Goal: Navigation & Orientation: Understand site structure

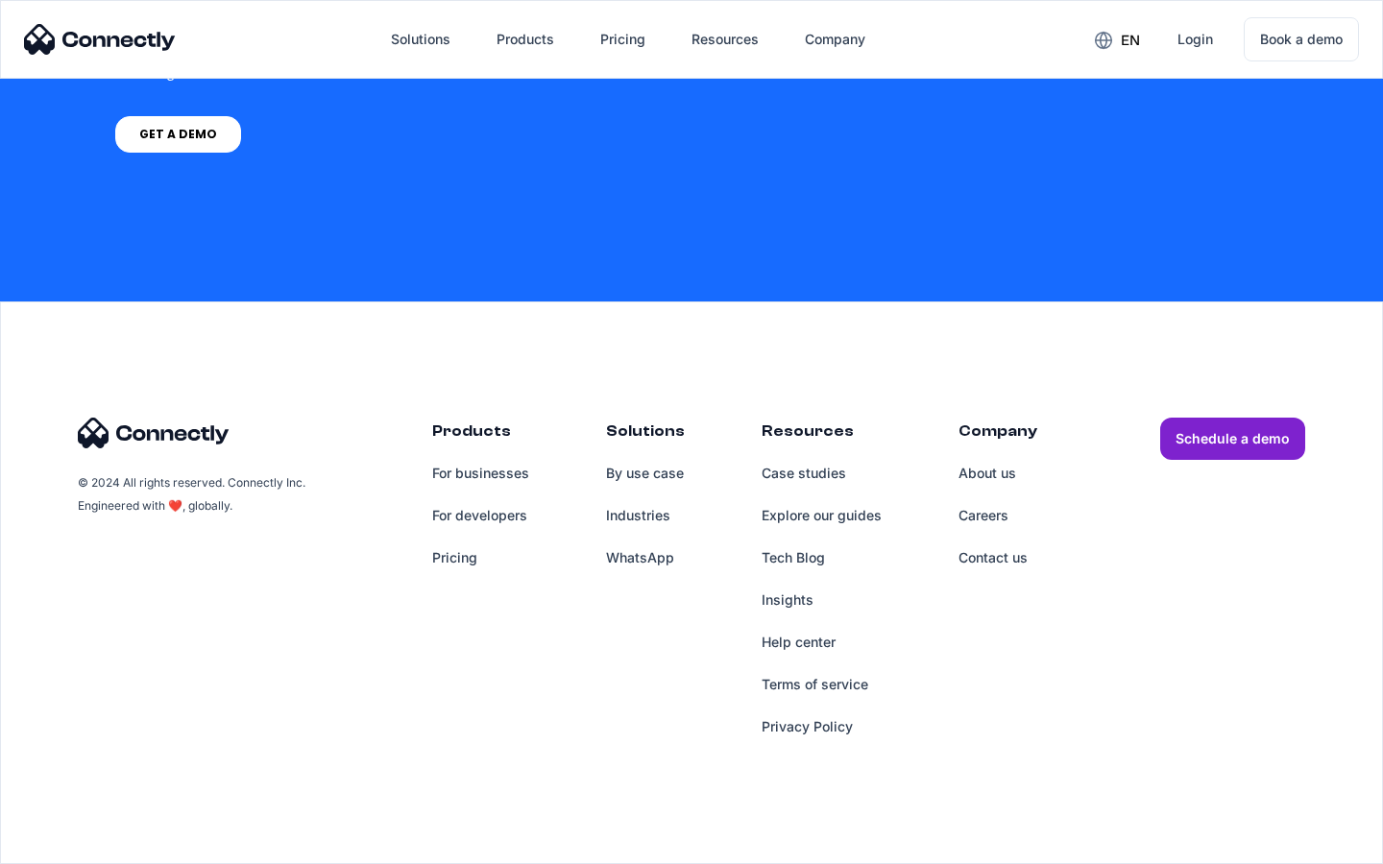
scroll to position [1456, 0]
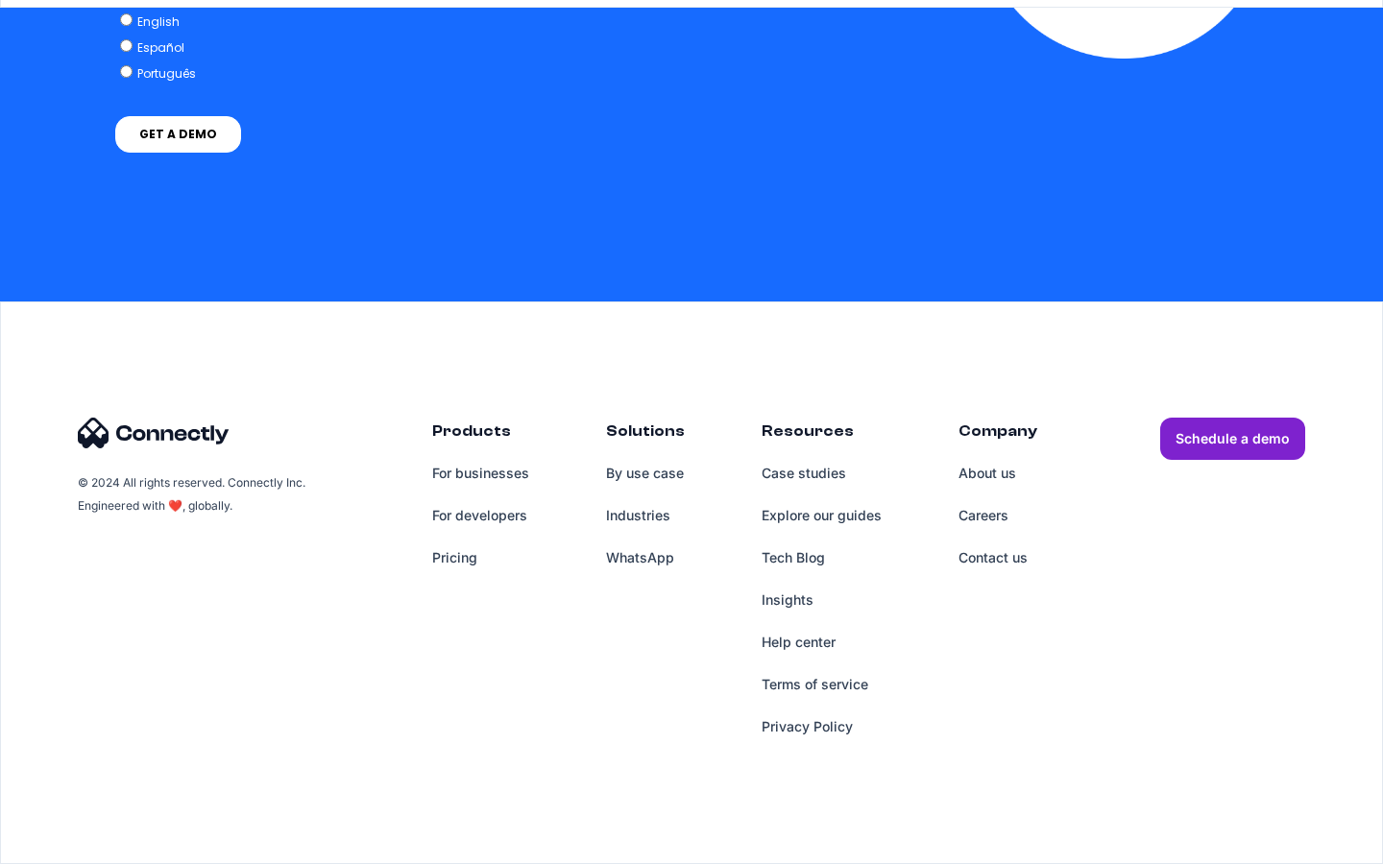
scroll to position [7917, 0]
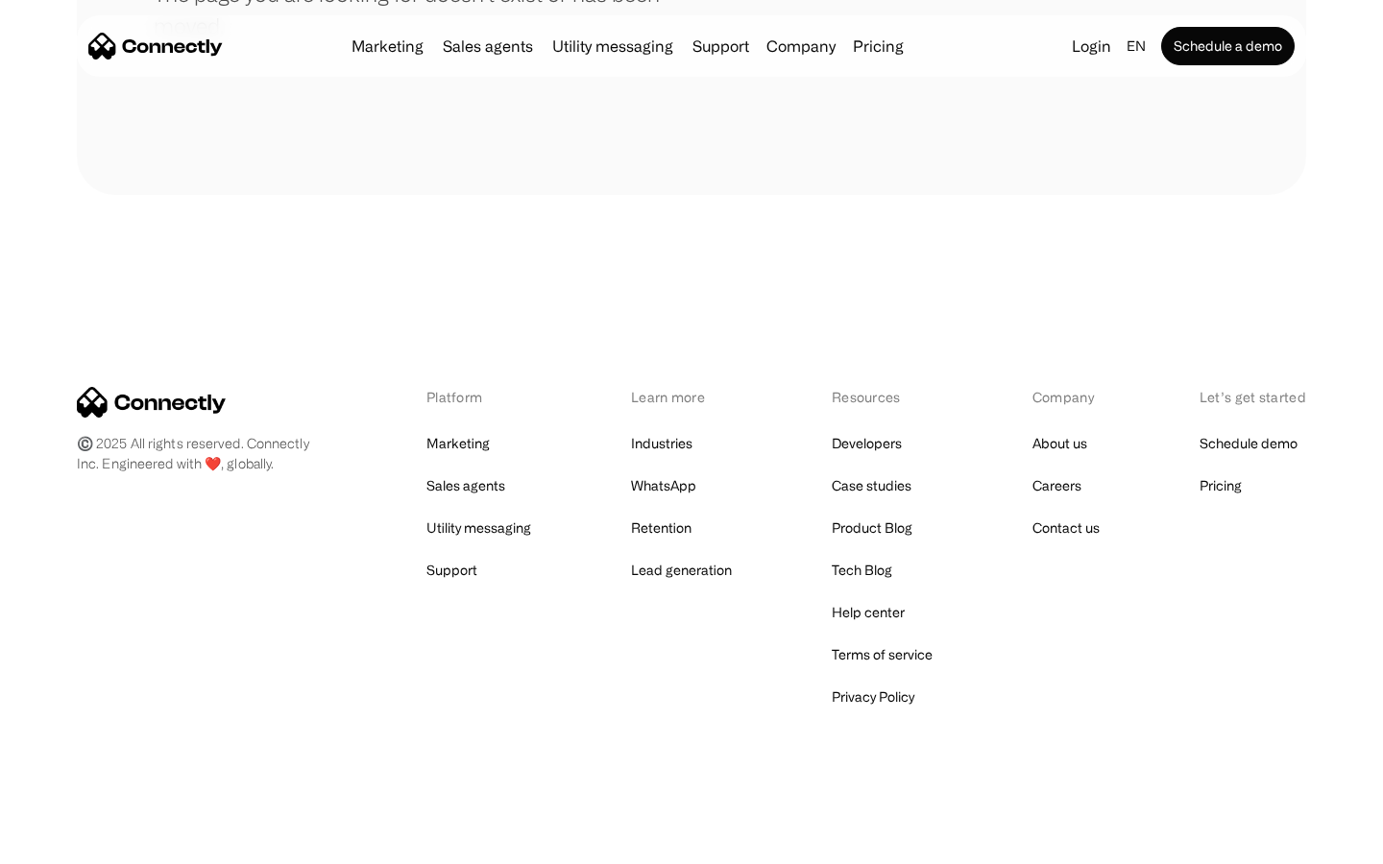
scroll to position [351, 0]
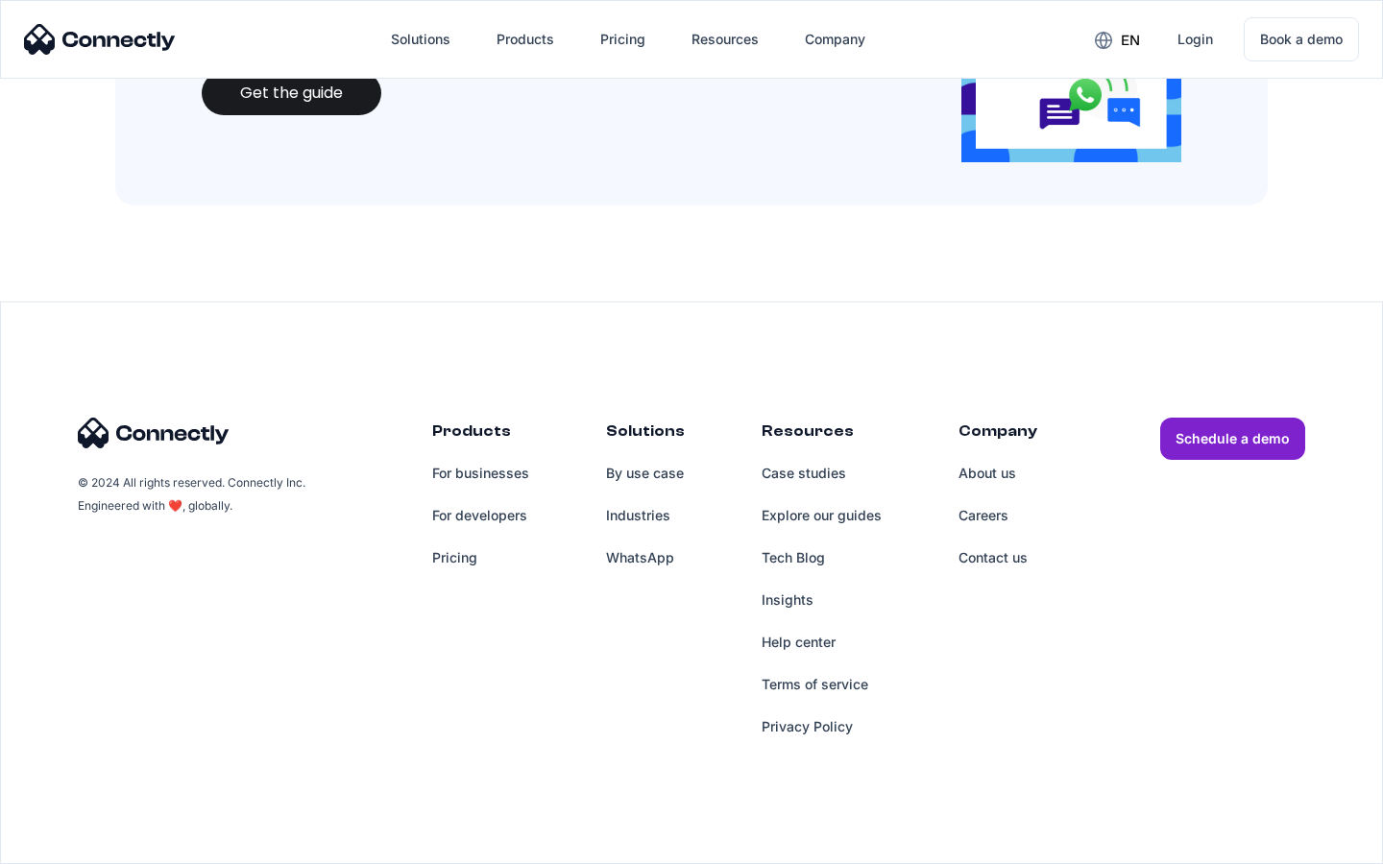
scroll to position [2088, 0]
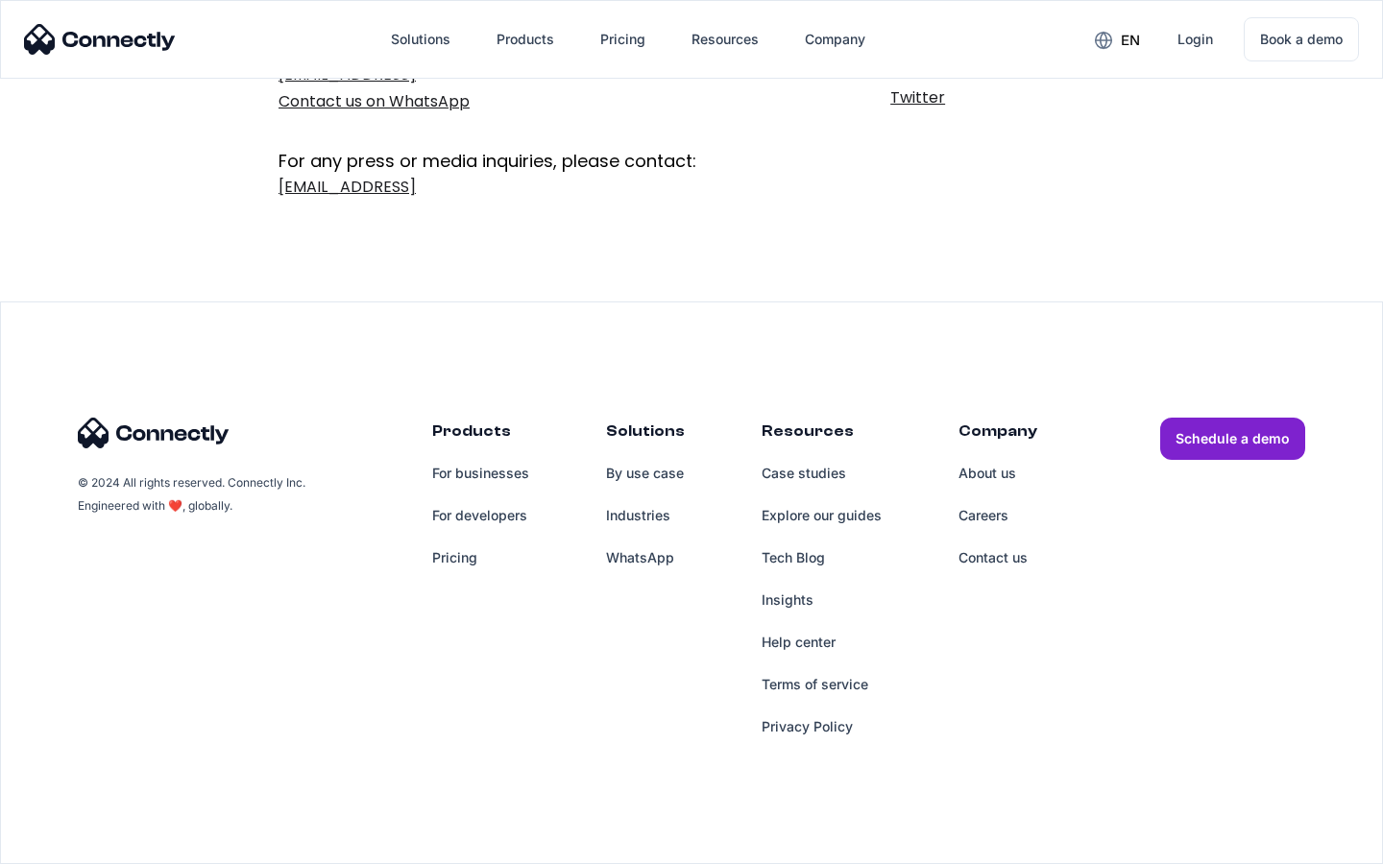
scroll to position [314, 0]
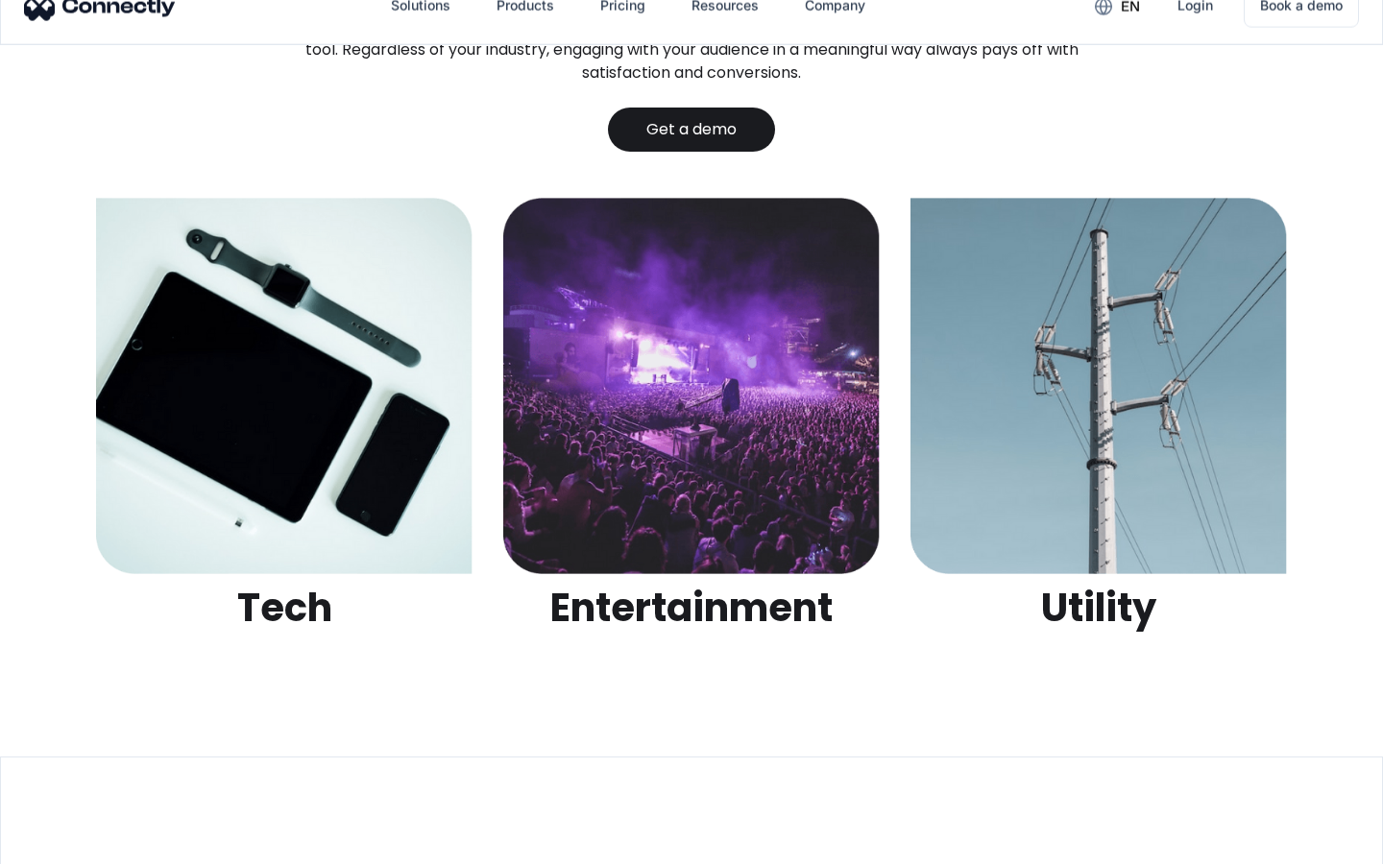
scroll to position [6060, 0]
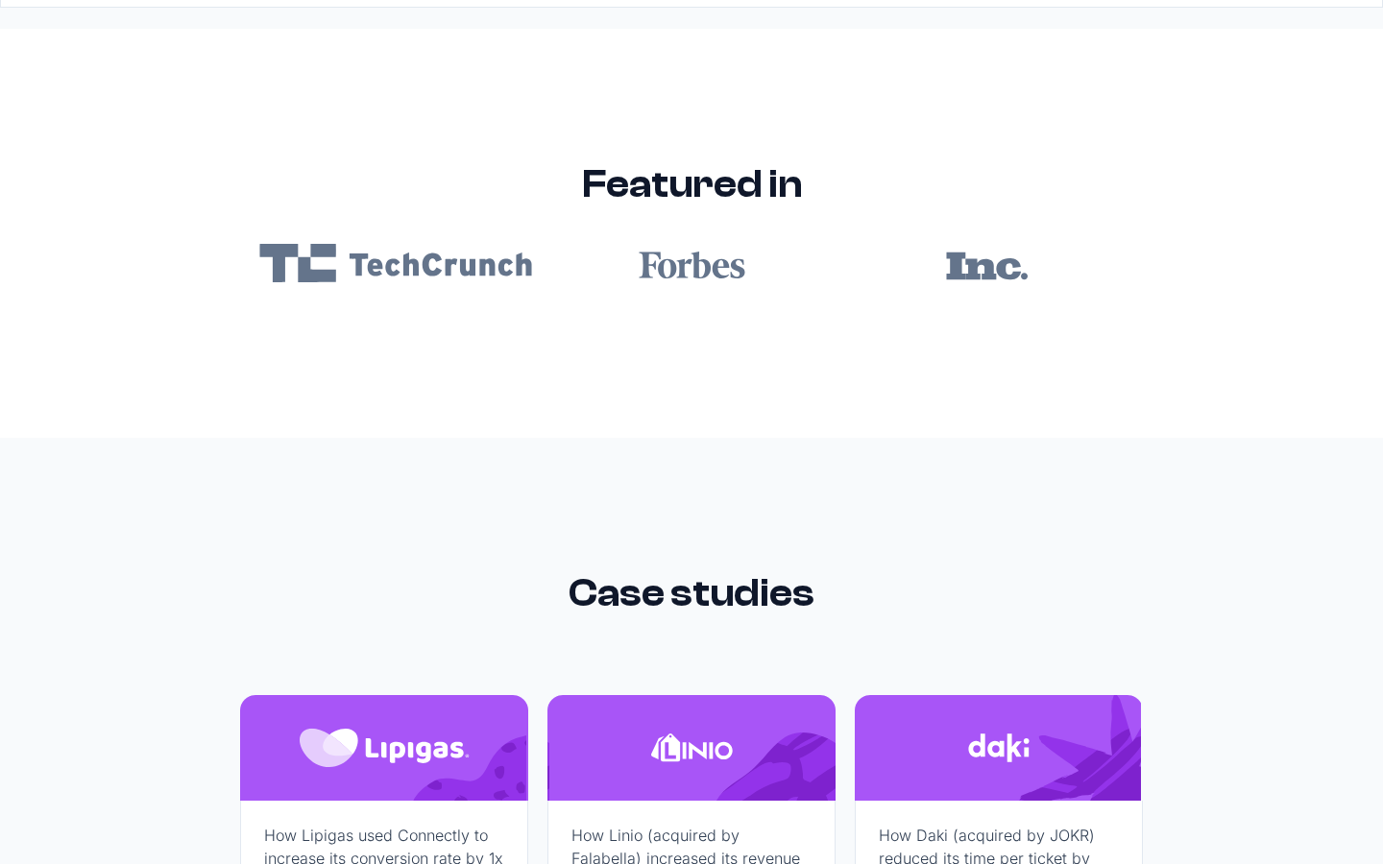
scroll to position [11503, 0]
